Goal: Task Accomplishment & Management: Use online tool/utility

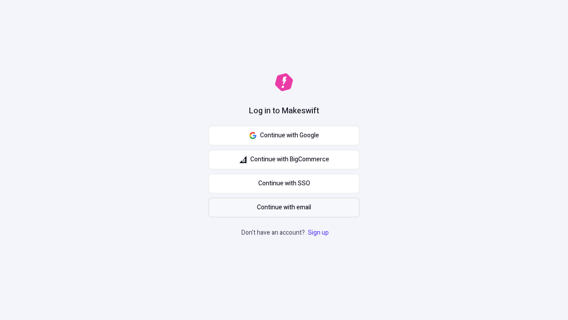
click at [284, 207] on span "Continue with email" at bounding box center [284, 207] width 54 height 10
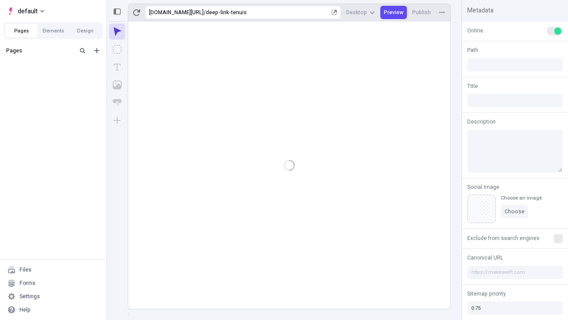
type input "/deep-link-tenuis"
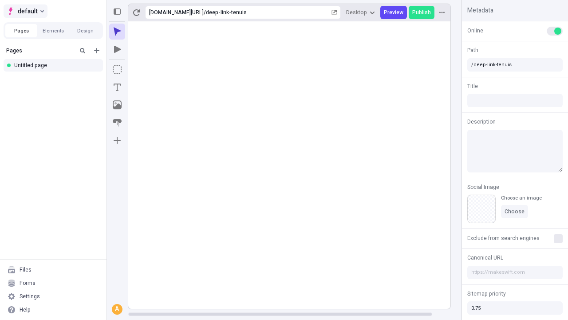
click at [25, 11] on span "default" at bounding box center [28, 11] width 20 height 11
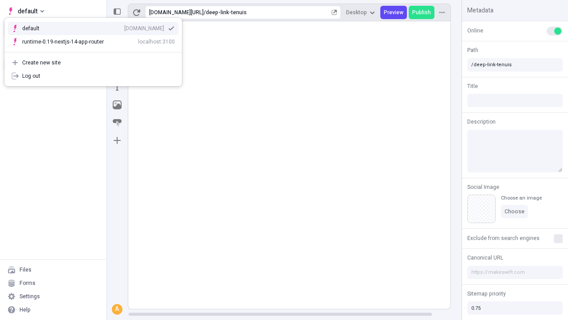
click at [124, 27] on div "qee9k4dy7d.staging.makeswift.site" at bounding box center [144, 28] width 40 height 7
click at [97, 51] on icon "Add new" at bounding box center [96, 50] width 5 height 5
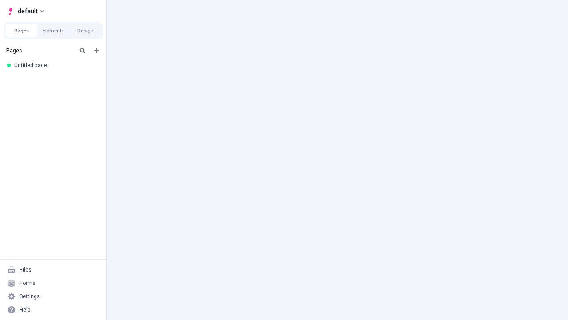
click at [56, 79] on div "Blank page" at bounding box center [55, 80] width 85 height 13
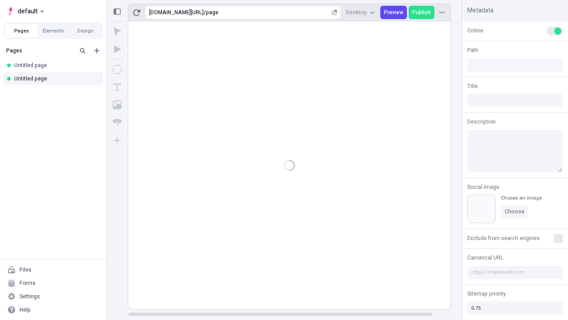
type input "/page"
